Goal: Browse casually: Explore the website without a specific task or goal

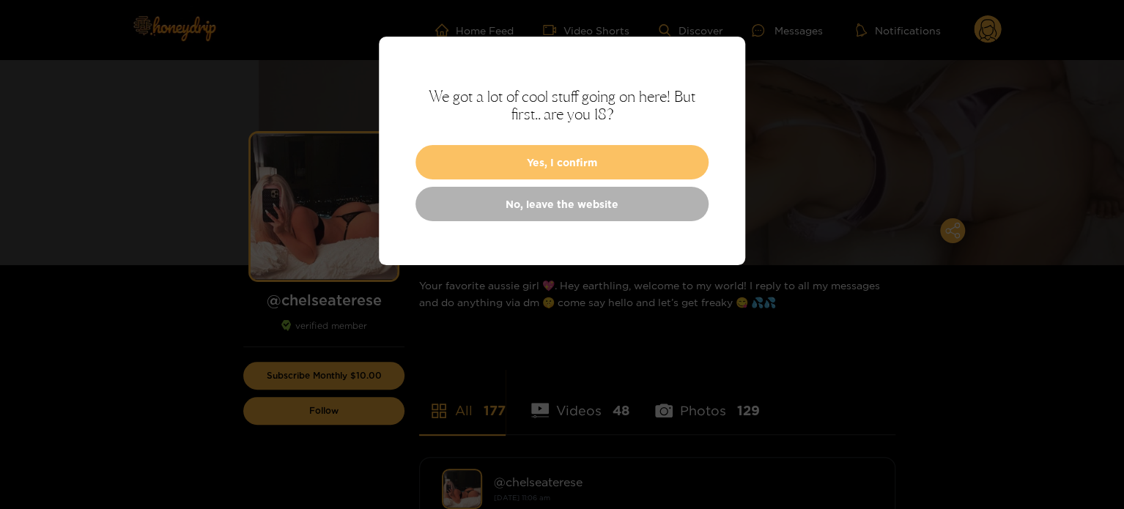
click at [633, 158] on button "Yes, I confirm" at bounding box center [562, 162] width 293 height 34
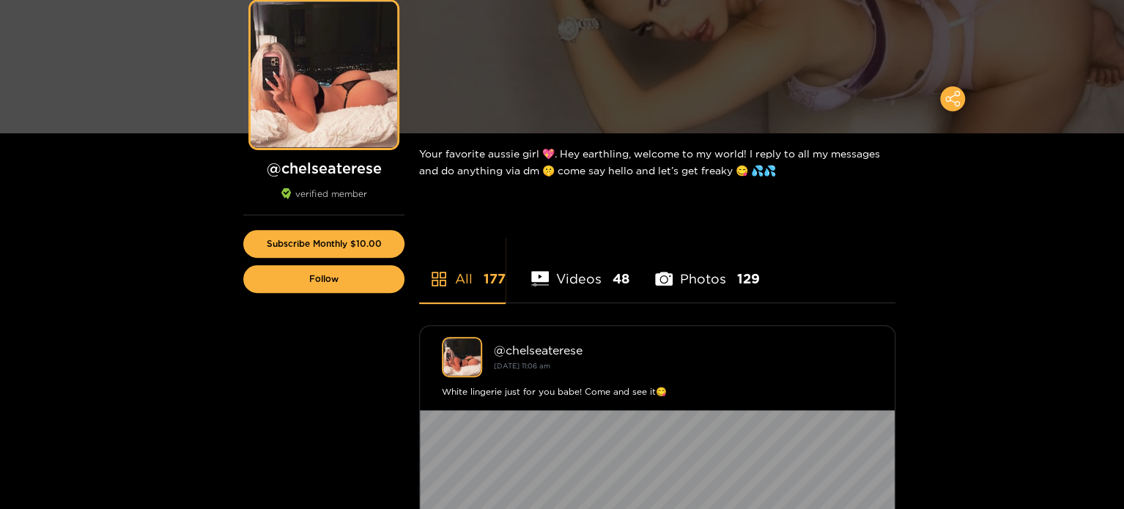
scroll to position [147, 0]
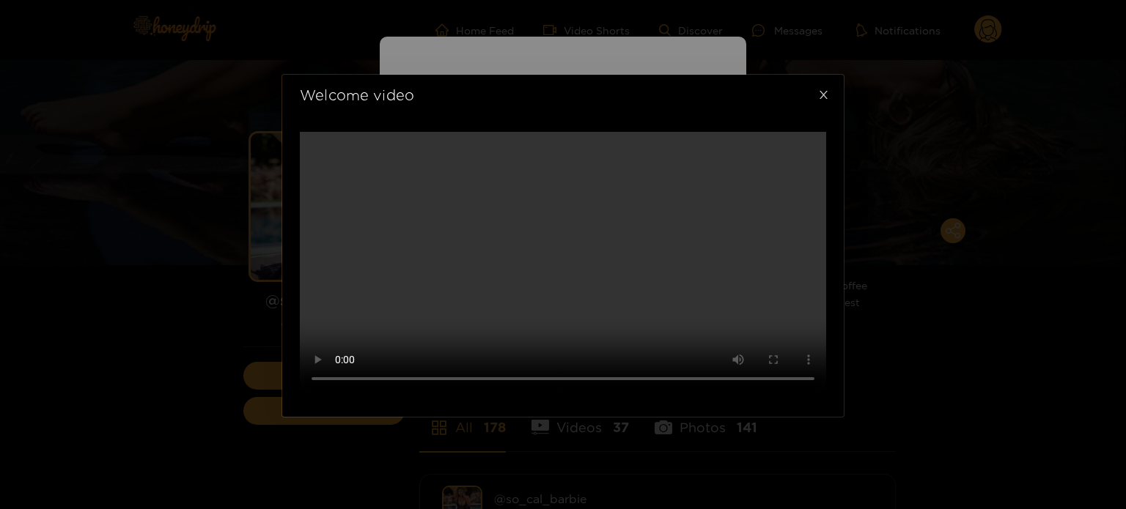
click at [814, 75] on span "Close" at bounding box center [823, 95] width 41 height 41
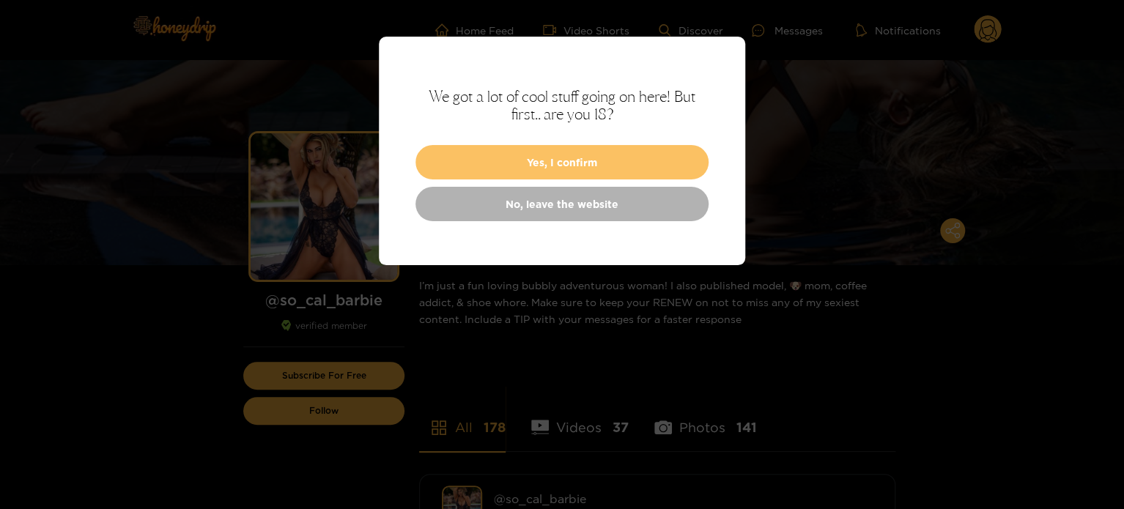
click at [595, 163] on button "Yes, I confirm" at bounding box center [562, 162] width 293 height 34
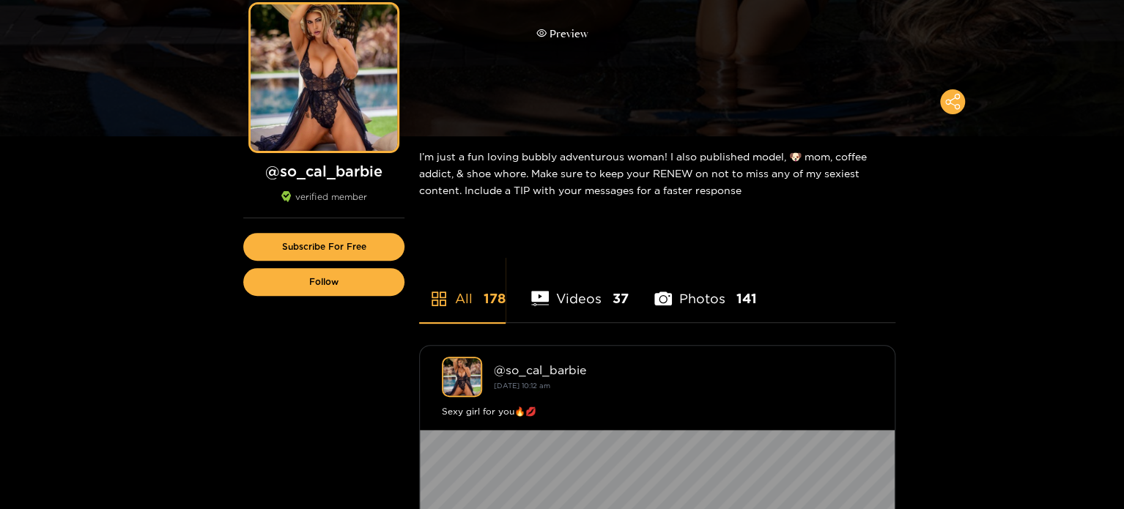
scroll to position [147, 0]
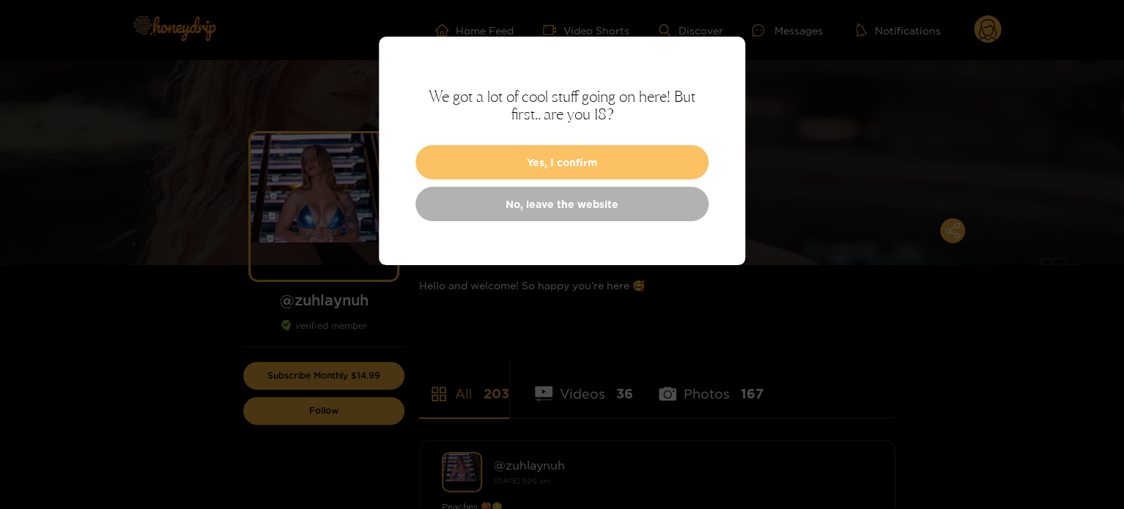
click at [639, 161] on button "Yes, I confirm" at bounding box center [562, 162] width 293 height 34
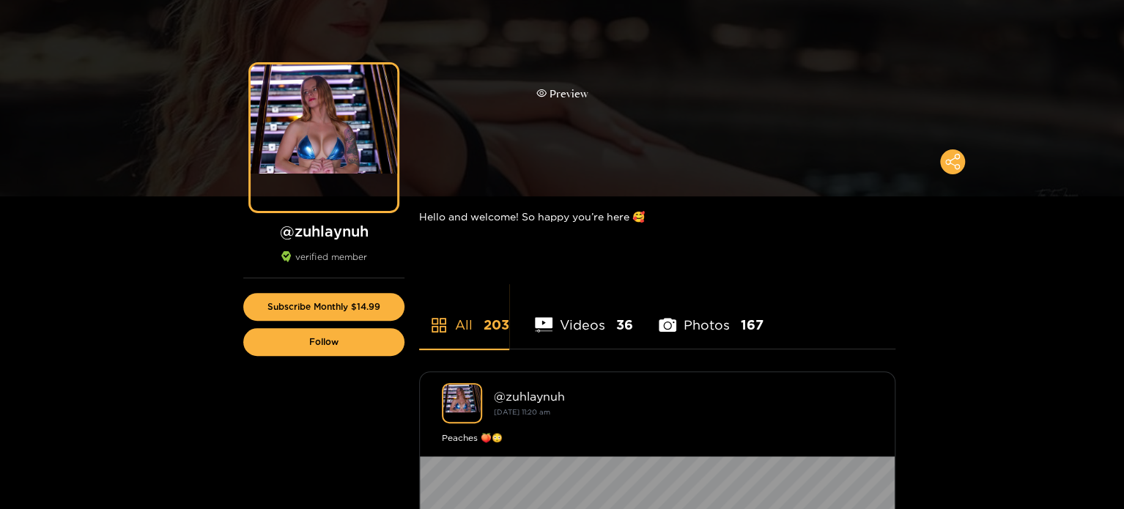
scroll to position [73, 0]
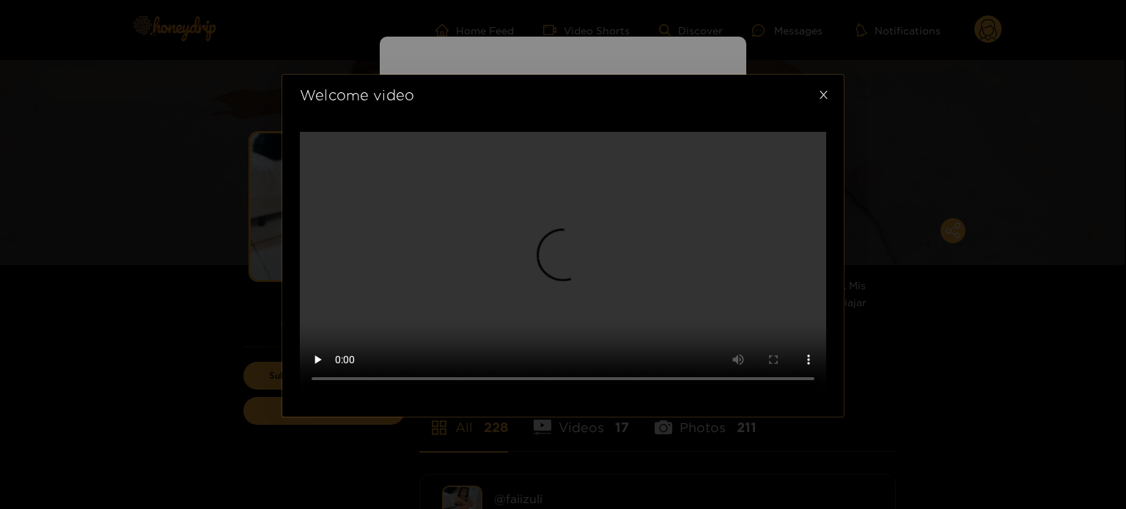
click at [820, 100] on icon "close" at bounding box center [823, 94] width 11 height 11
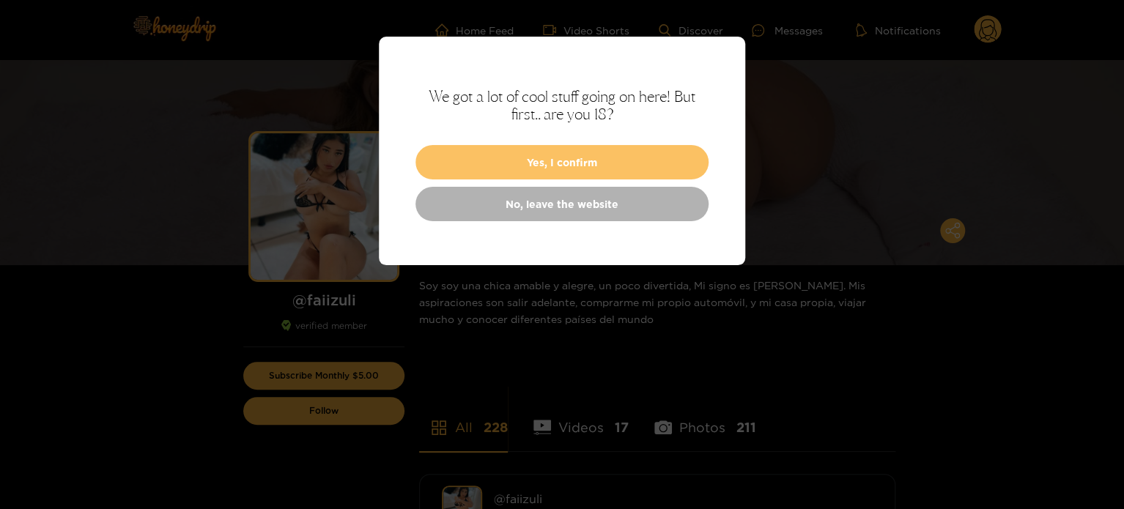
click at [665, 172] on button "Yes, I confirm" at bounding box center [562, 162] width 293 height 34
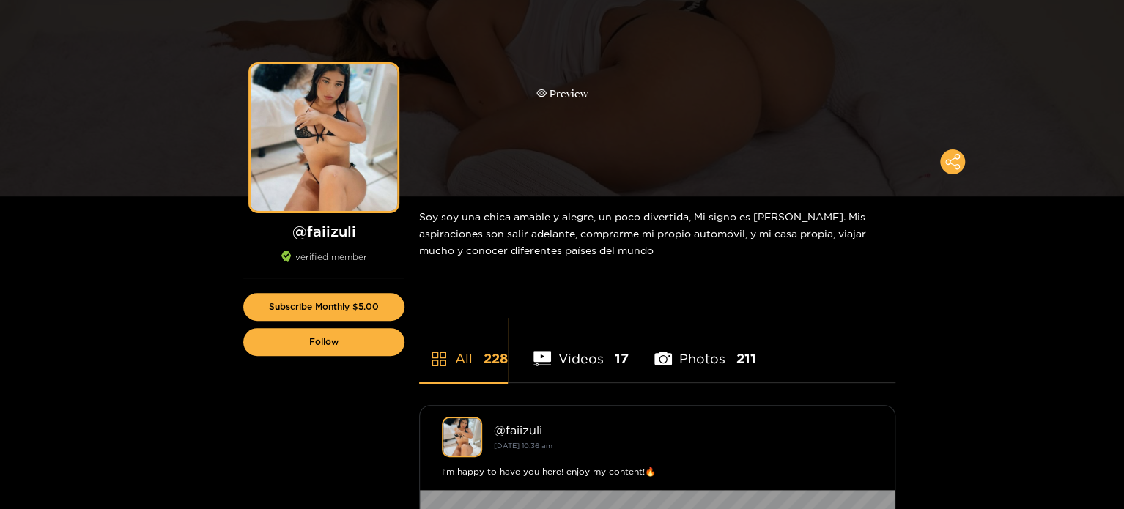
scroll to position [73, 0]
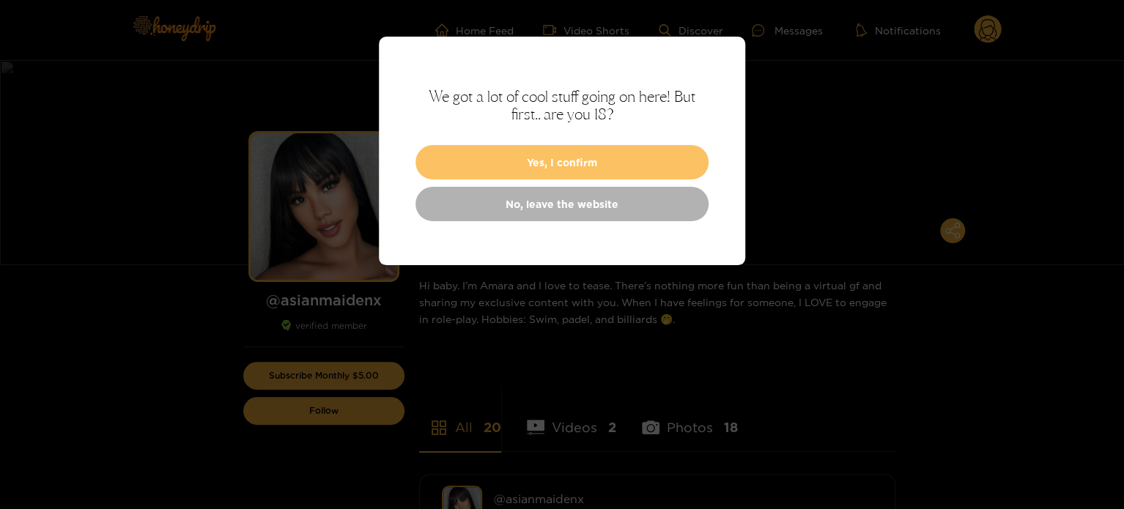
click at [683, 154] on button "Yes, I confirm" at bounding box center [562, 162] width 293 height 34
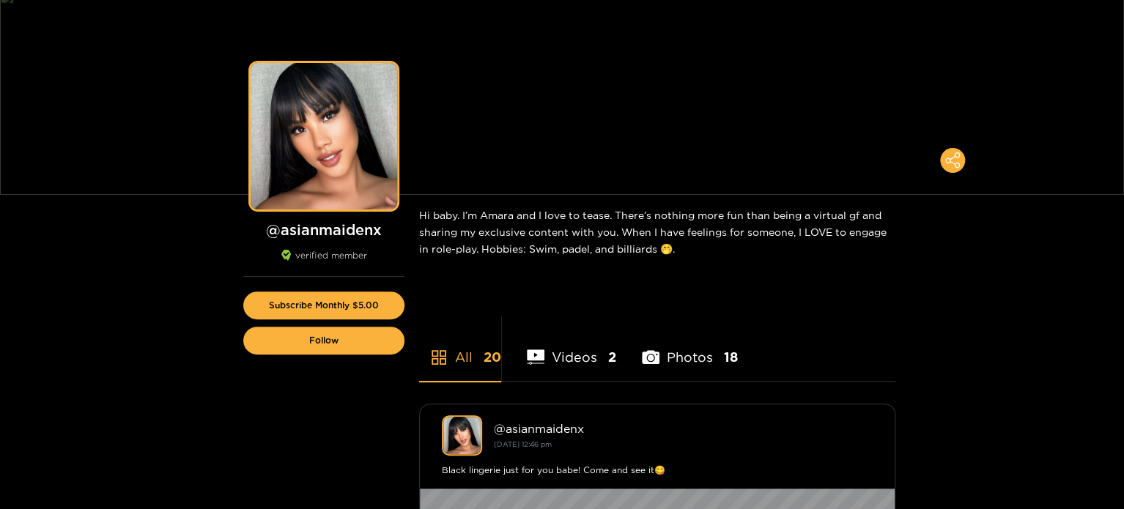
scroll to position [73, 0]
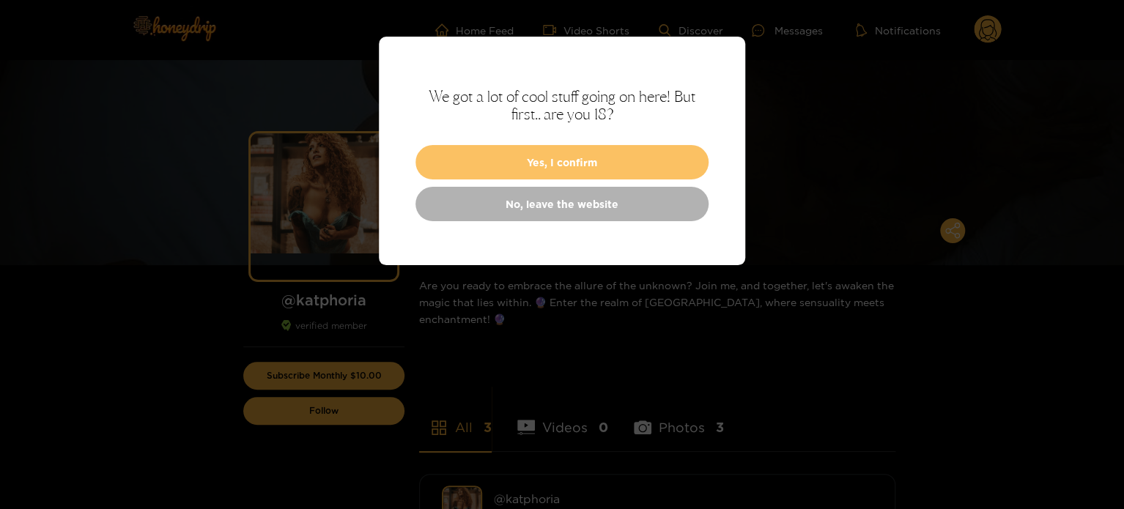
click at [657, 152] on button "Yes, I confirm" at bounding box center [562, 162] width 293 height 34
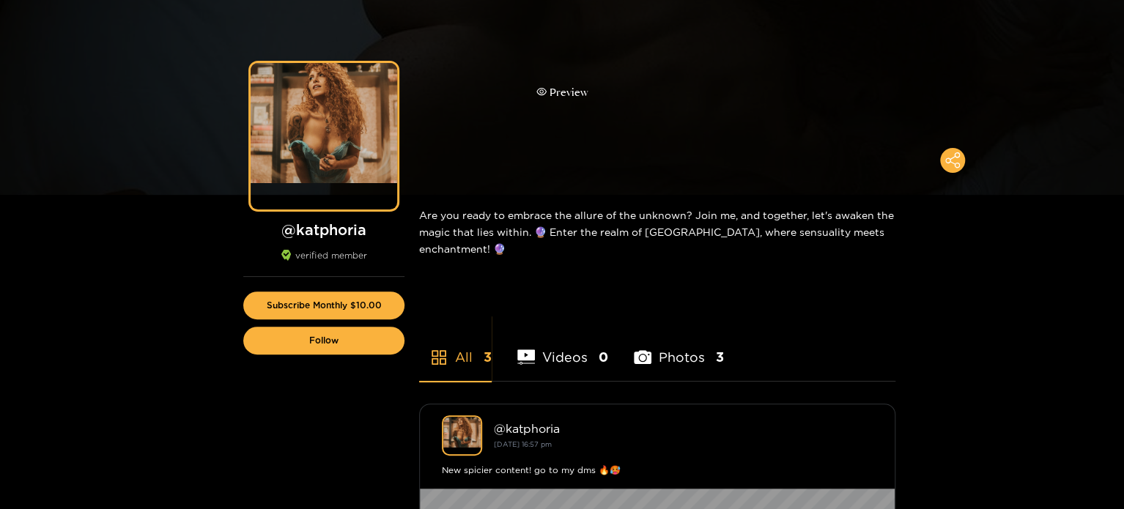
scroll to position [73, 0]
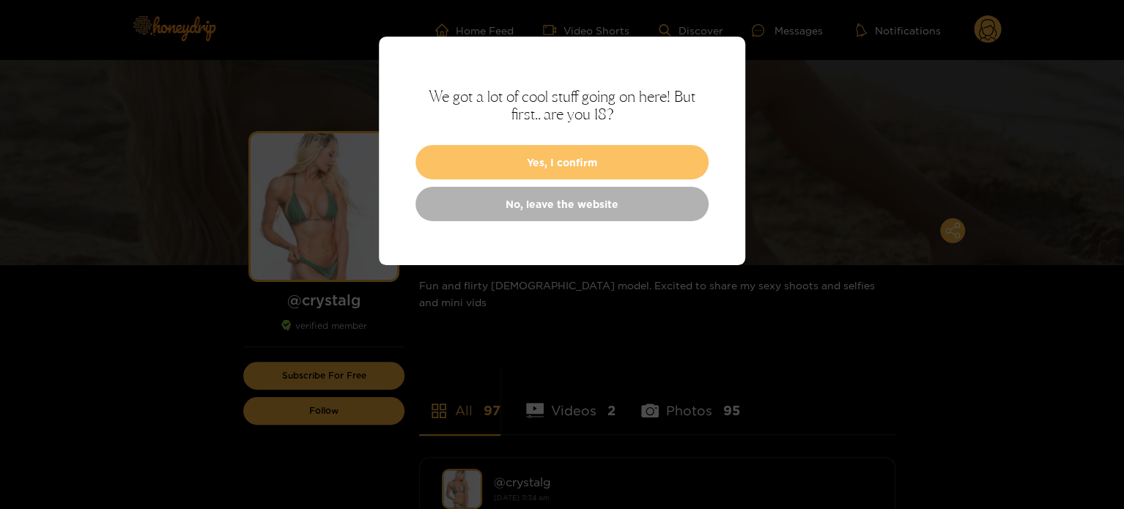
click at [694, 163] on button "Yes, I confirm" at bounding box center [562, 162] width 293 height 34
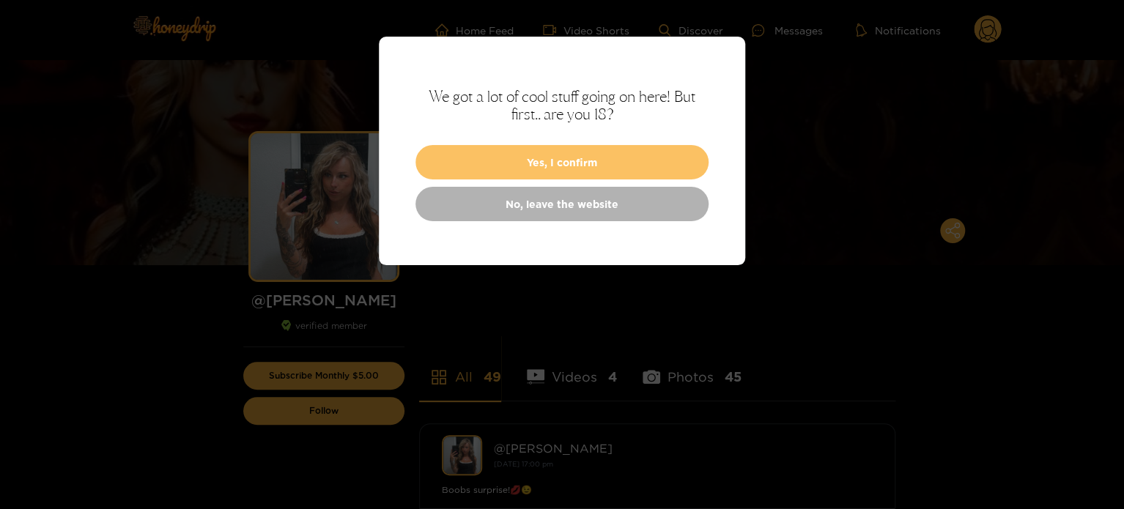
click at [586, 163] on button "Yes, I confirm" at bounding box center [562, 162] width 293 height 34
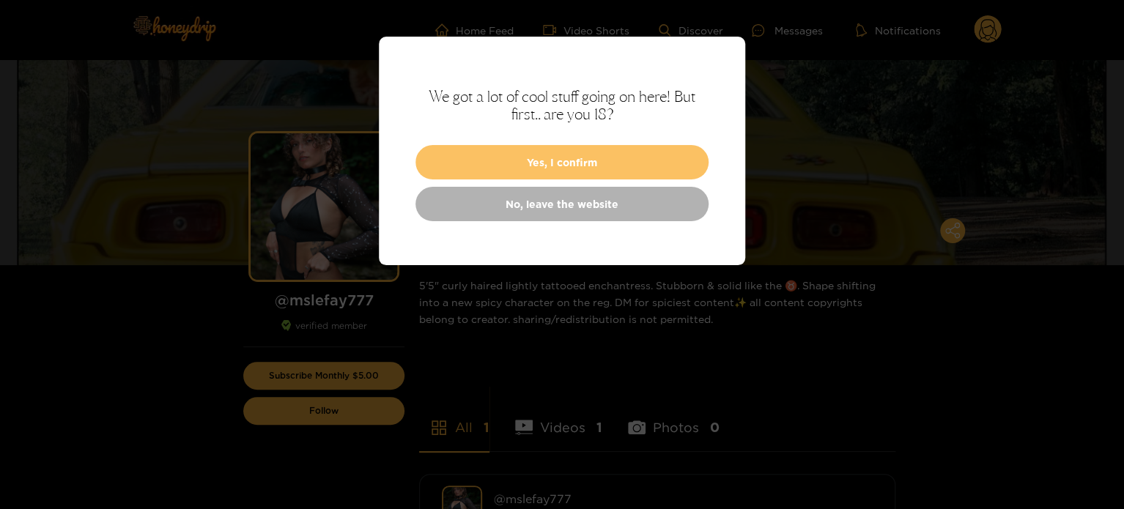
click at [597, 166] on button "Yes, I confirm" at bounding box center [562, 162] width 293 height 34
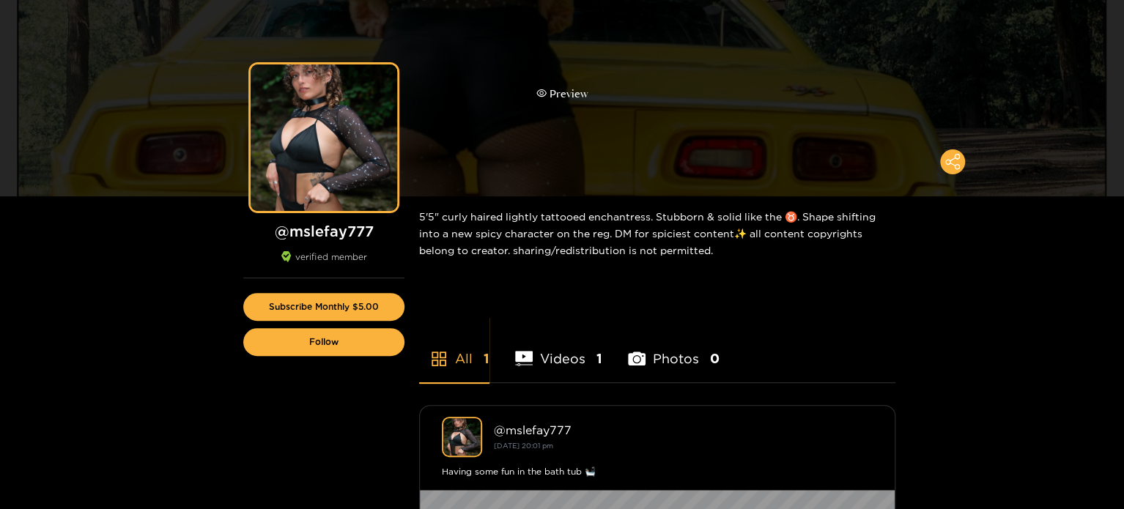
scroll to position [73, 0]
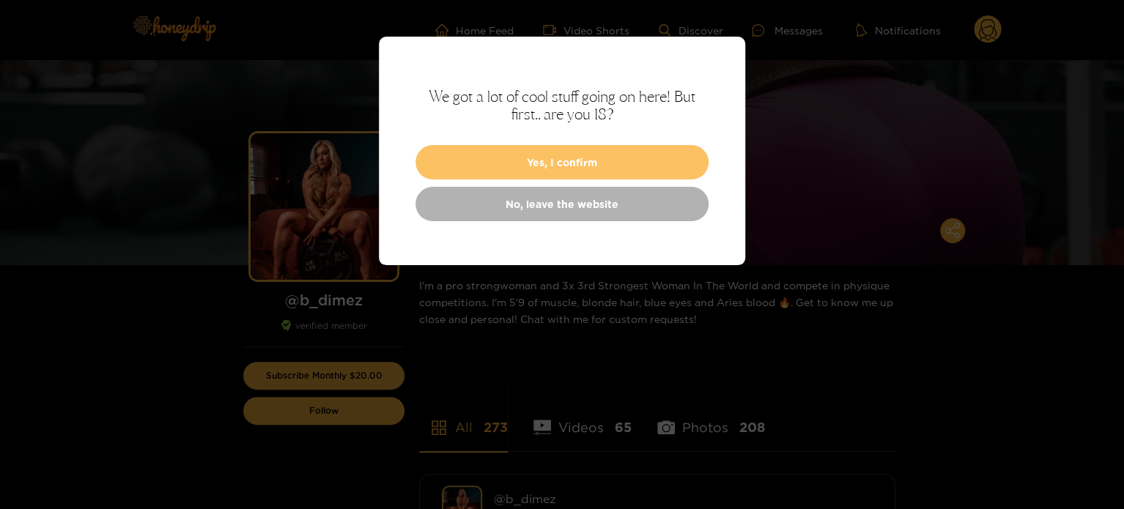
click at [563, 148] on button "Yes, I confirm" at bounding box center [562, 162] width 293 height 34
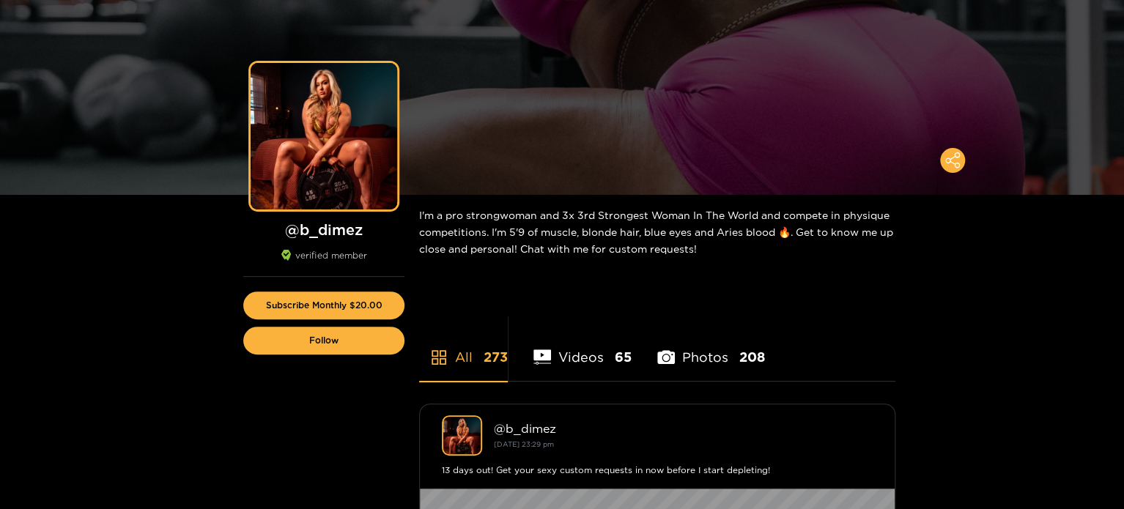
scroll to position [73, 0]
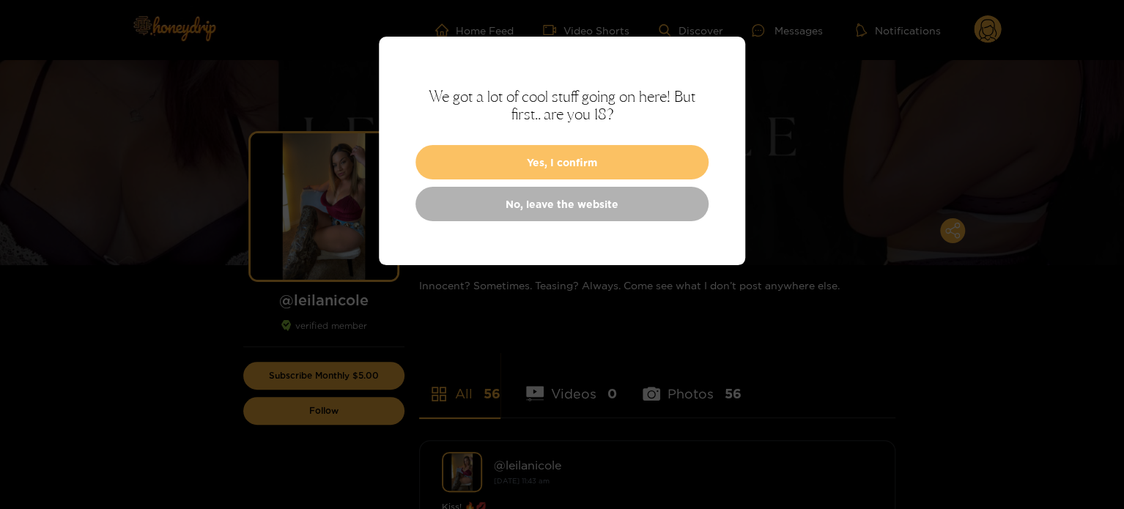
click at [557, 160] on button "Yes, I confirm" at bounding box center [562, 162] width 293 height 34
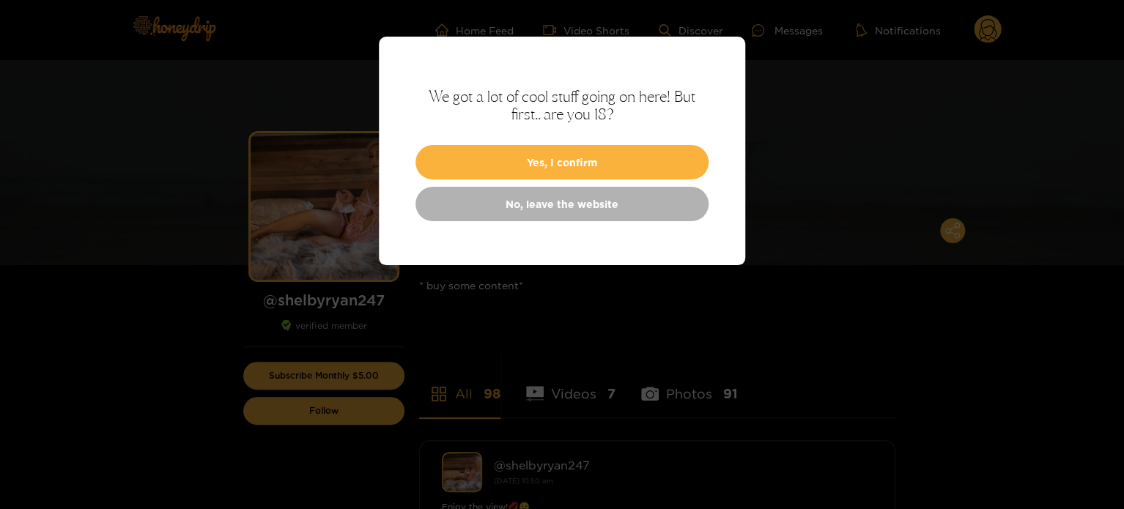
click at [559, 155] on button "Yes, I confirm" at bounding box center [562, 162] width 293 height 34
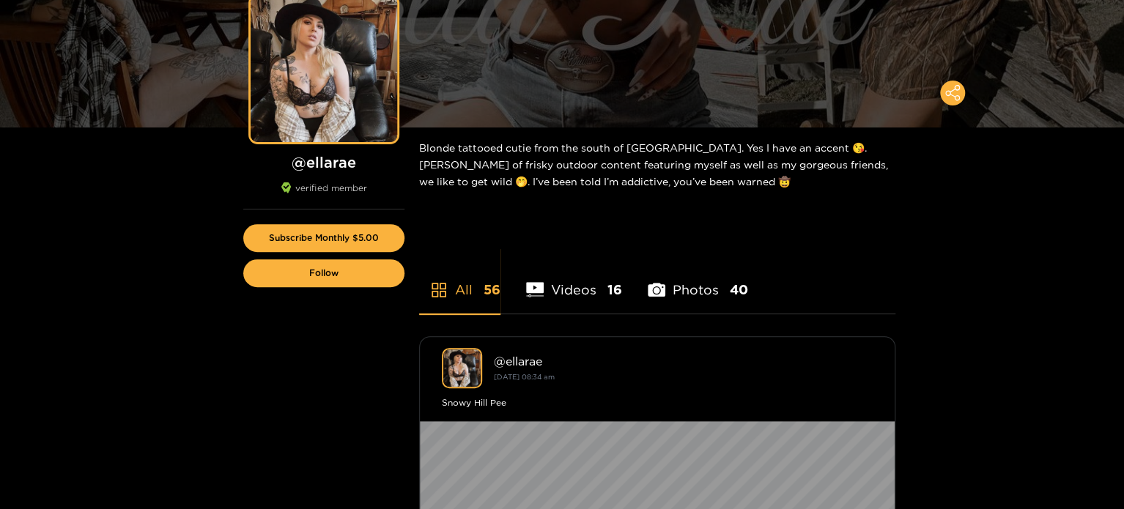
scroll to position [147, 0]
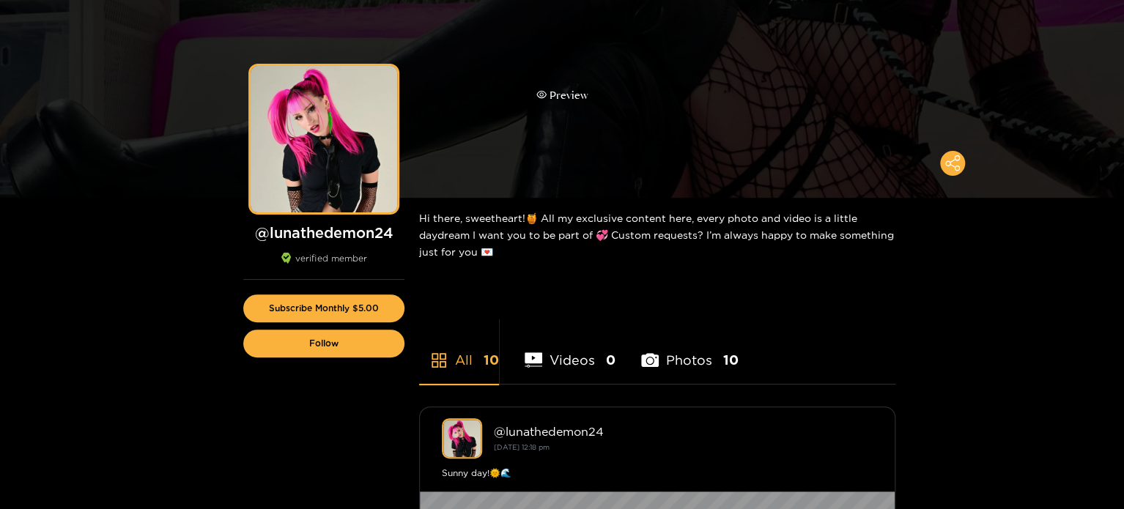
scroll to position [73, 0]
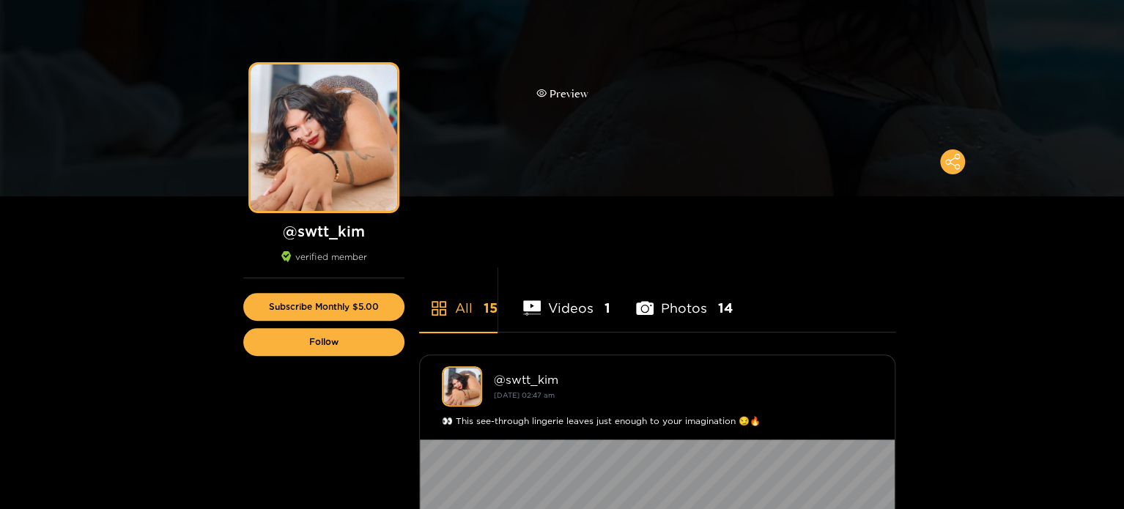
scroll to position [73, 0]
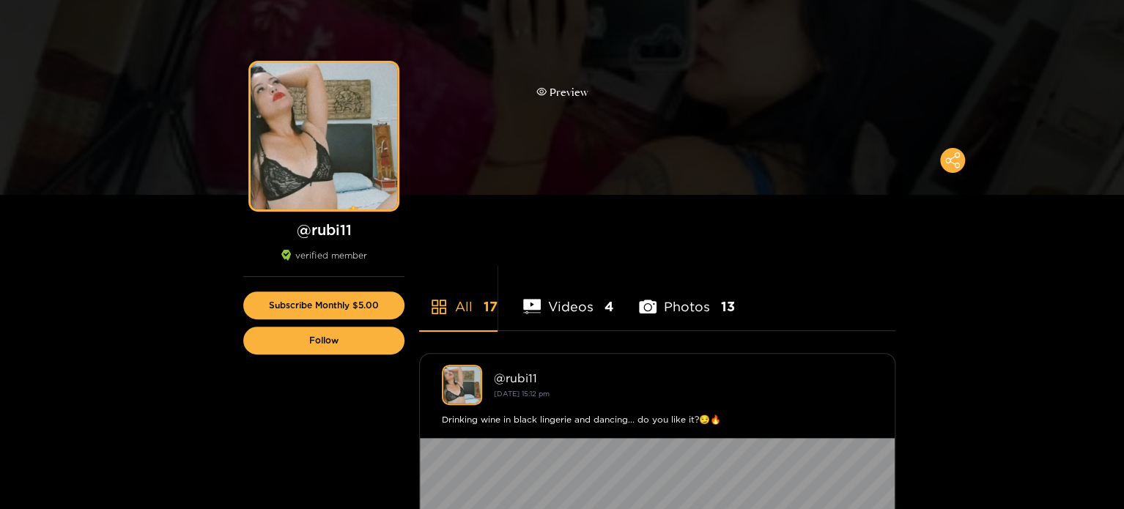
scroll to position [73, 0]
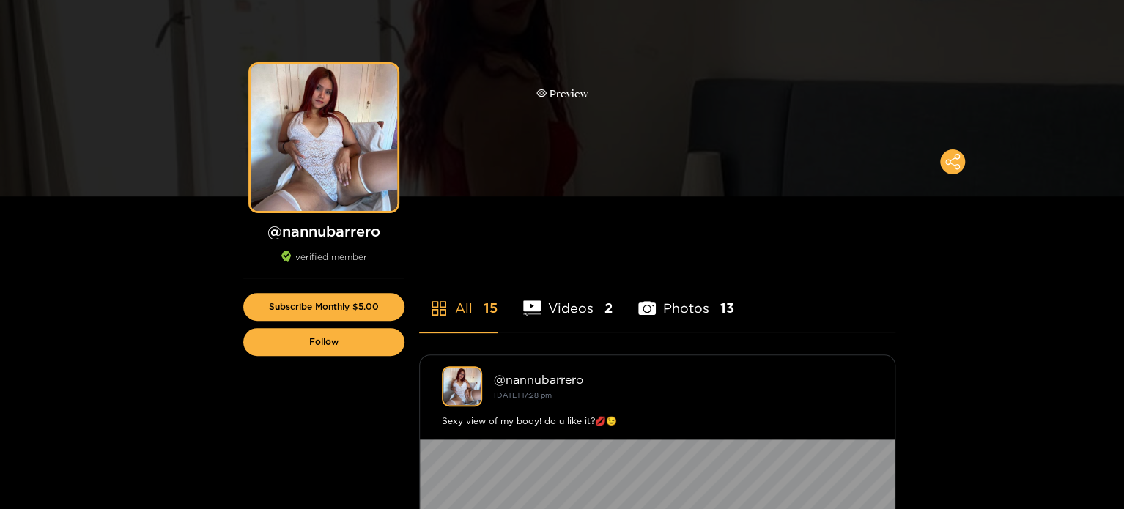
scroll to position [73, 0]
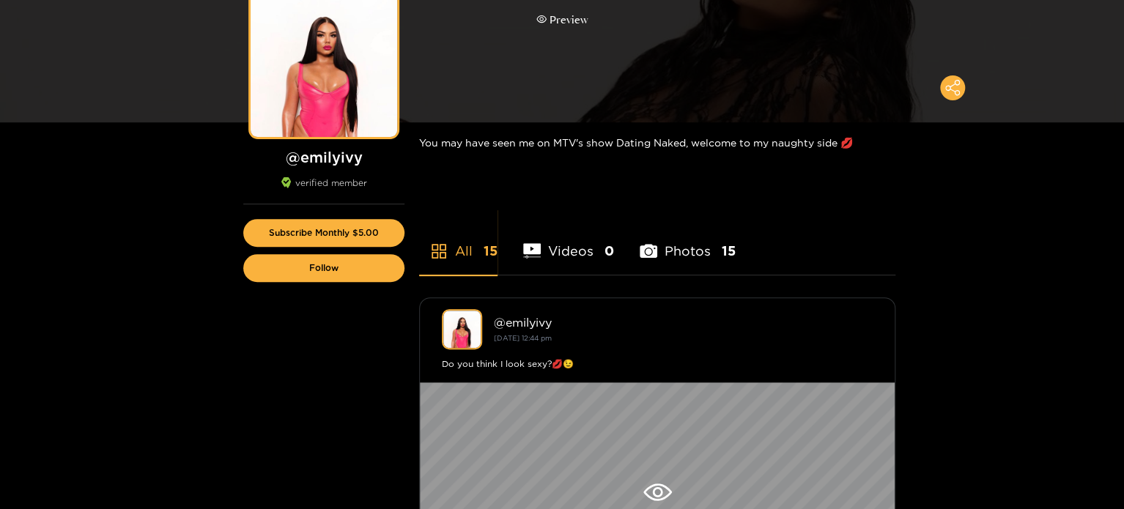
scroll to position [147, 0]
